Goal: Task Accomplishment & Management: Use online tool/utility

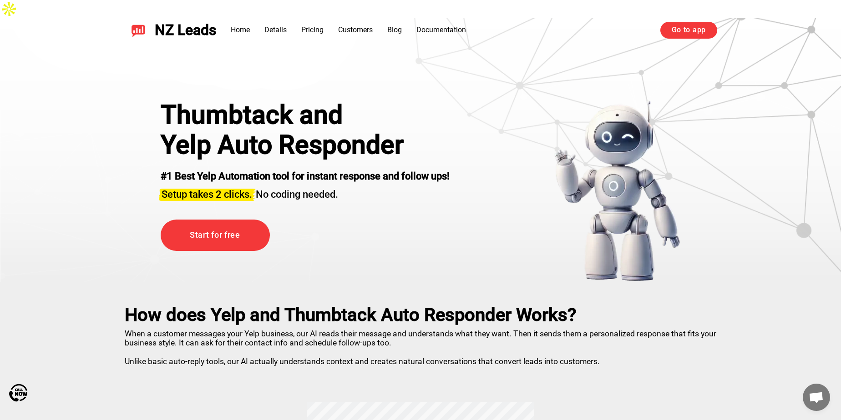
click at [54, 89] on div "Thumbtack and Yelp Auto Responder #1 Best Yelp Automation tool for instant resp…" at bounding box center [420, 150] width 841 height 264
click at [30, 111] on div "Thumbtack and Yelp Auto Responder #1 Best Yelp Automation tool for instant resp…" at bounding box center [420, 150] width 841 height 264
click at [556, 77] on div "Thumbtack and Yelp Auto Responder #1 Best Yelp Automation tool for instant resp…" at bounding box center [420, 179] width 637 height 205
drag, startPoint x: 537, startPoint y: 69, endPoint x: 494, endPoint y: 60, distance: 44.2
click at [498, 77] on div "Thumbtack and Yelp Auto Responder #1 Best Yelp Automation tool for instant resp…" at bounding box center [420, 179] width 637 height 205
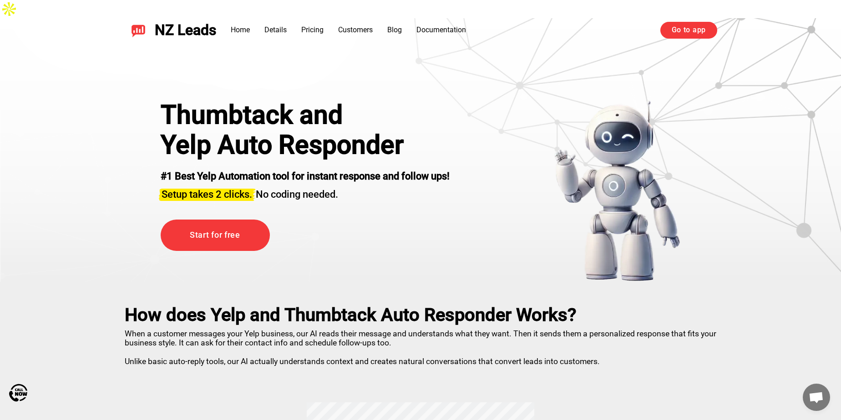
click at [465, 58] on header "NZ Leads Home Details Pricing Customers Blog Documentation Go to app Go to app" at bounding box center [420, 30] width 841 height 61
click at [59, 86] on div "Thumbtack and Yelp Auto Responder #1 Best Yelp Automation tool for instant resp…" at bounding box center [420, 150] width 841 height 264
click at [696, 30] on link "Go to app" at bounding box center [688, 30] width 57 height 16
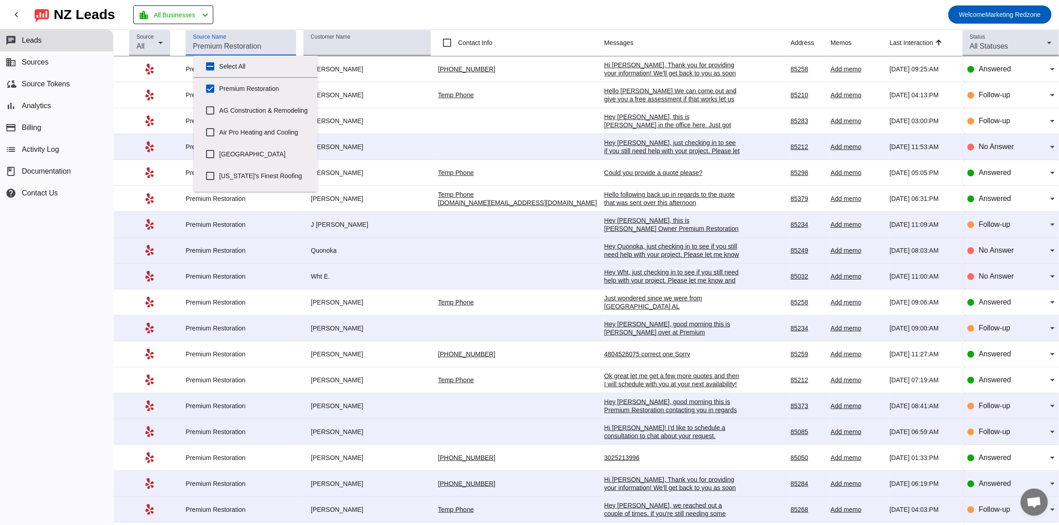
click at [225, 44] on input "Source Name" at bounding box center [241, 46] width 96 height 11
click at [210, 88] on input "Premium Restoration" at bounding box center [210, 89] width 18 height 18
checkbox input "false"
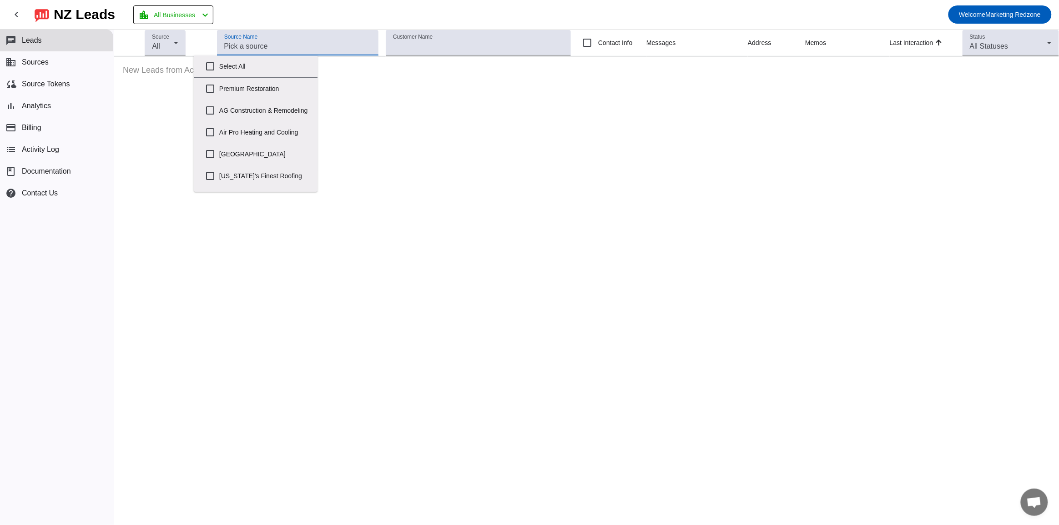
scroll to position [431, 0]
click at [209, 182] on input "Veterans" at bounding box center [210, 181] width 18 height 18
checkbox input "true"
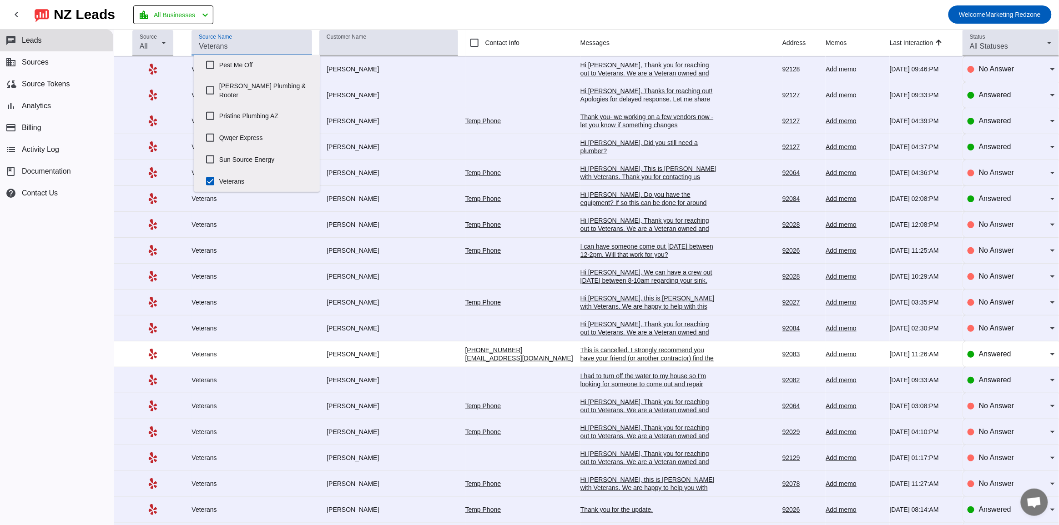
click at [581, 148] on div "Hi Michelle, Did you still need a plumber?" at bounding box center [649, 147] width 136 height 16
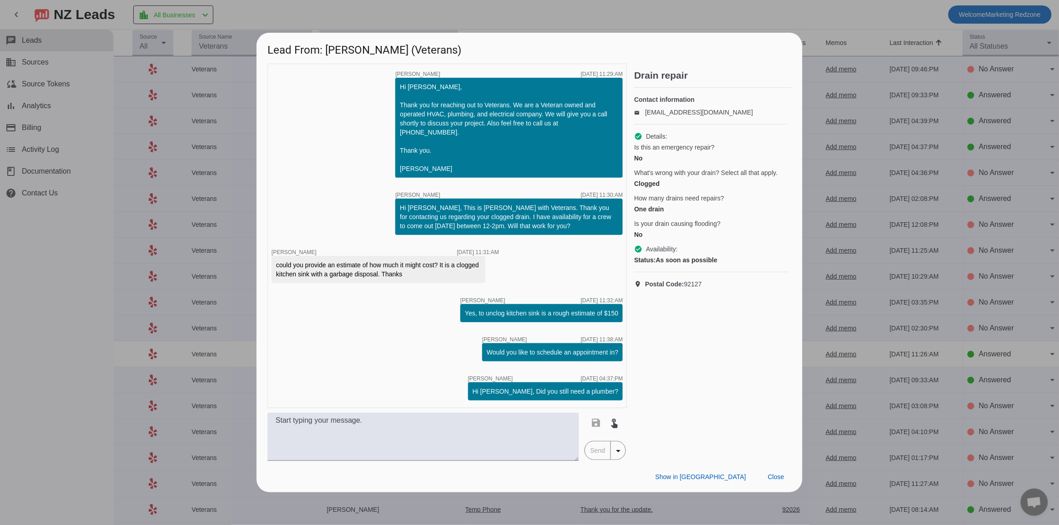
scroll to position [0, 0]
click at [405, 11] on div at bounding box center [529, 262] width 1059 height 525
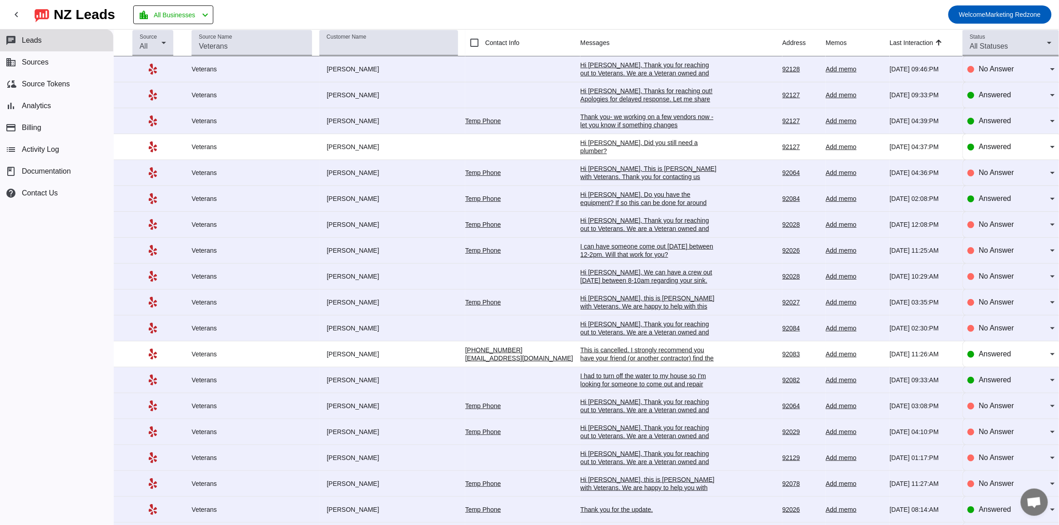
click at [630, 433] on div "Hi Joel, Thank you for reaching out to Veterans. We are a Veteran owned and ope…" at bounding box center [649, 452] width 136 height 57
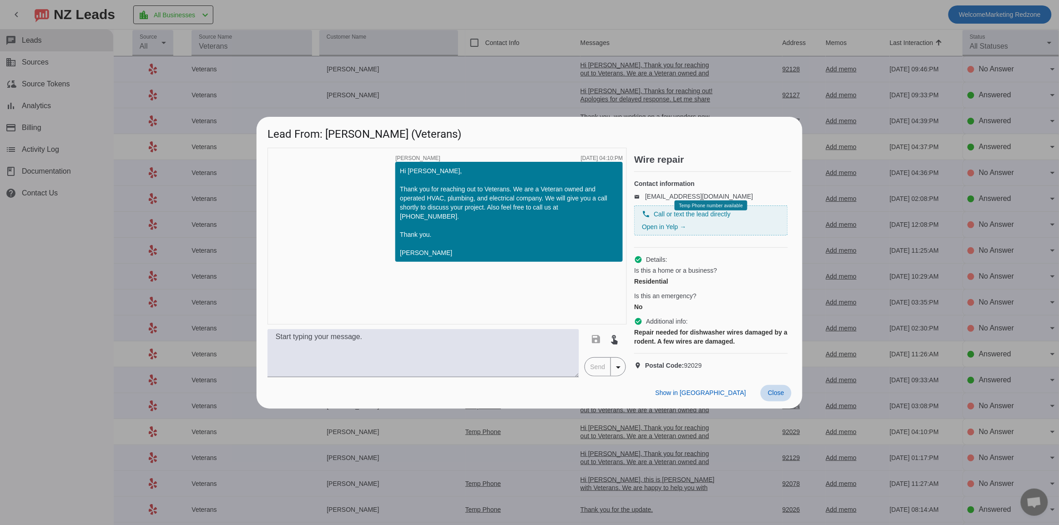
click at [776, 402] on span at bounding box center [776, 393] width 31 height 16
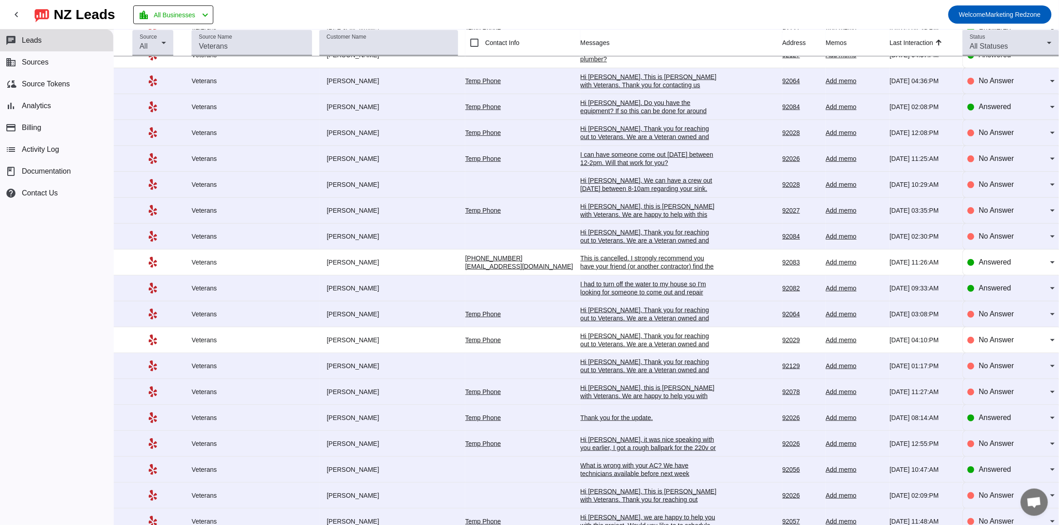
scroll to position [92, 0]
